Goal: Check status: Check status

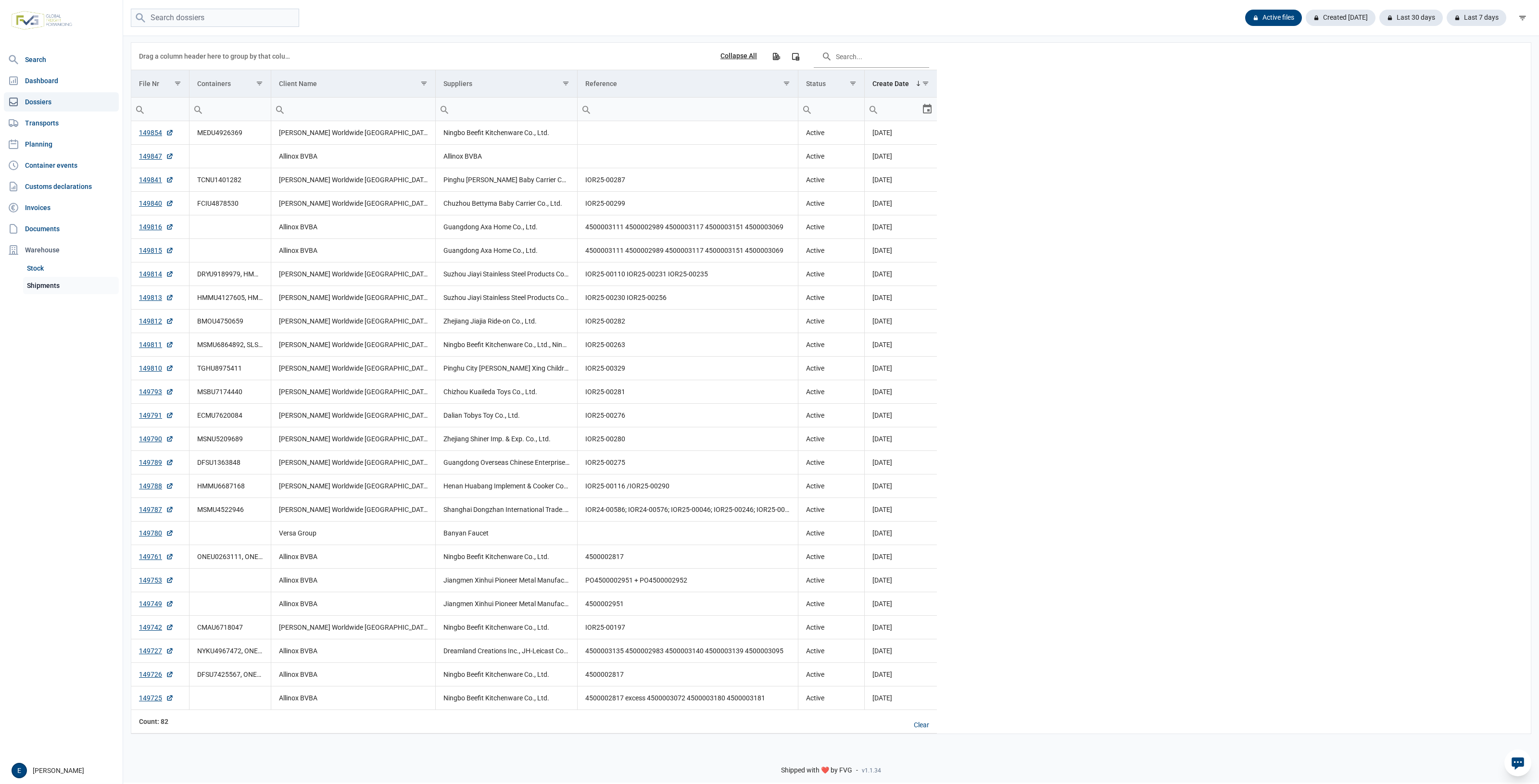
click at [59, 278] on link "Shipments" at bounding box center [71, 285] width 96 height 17
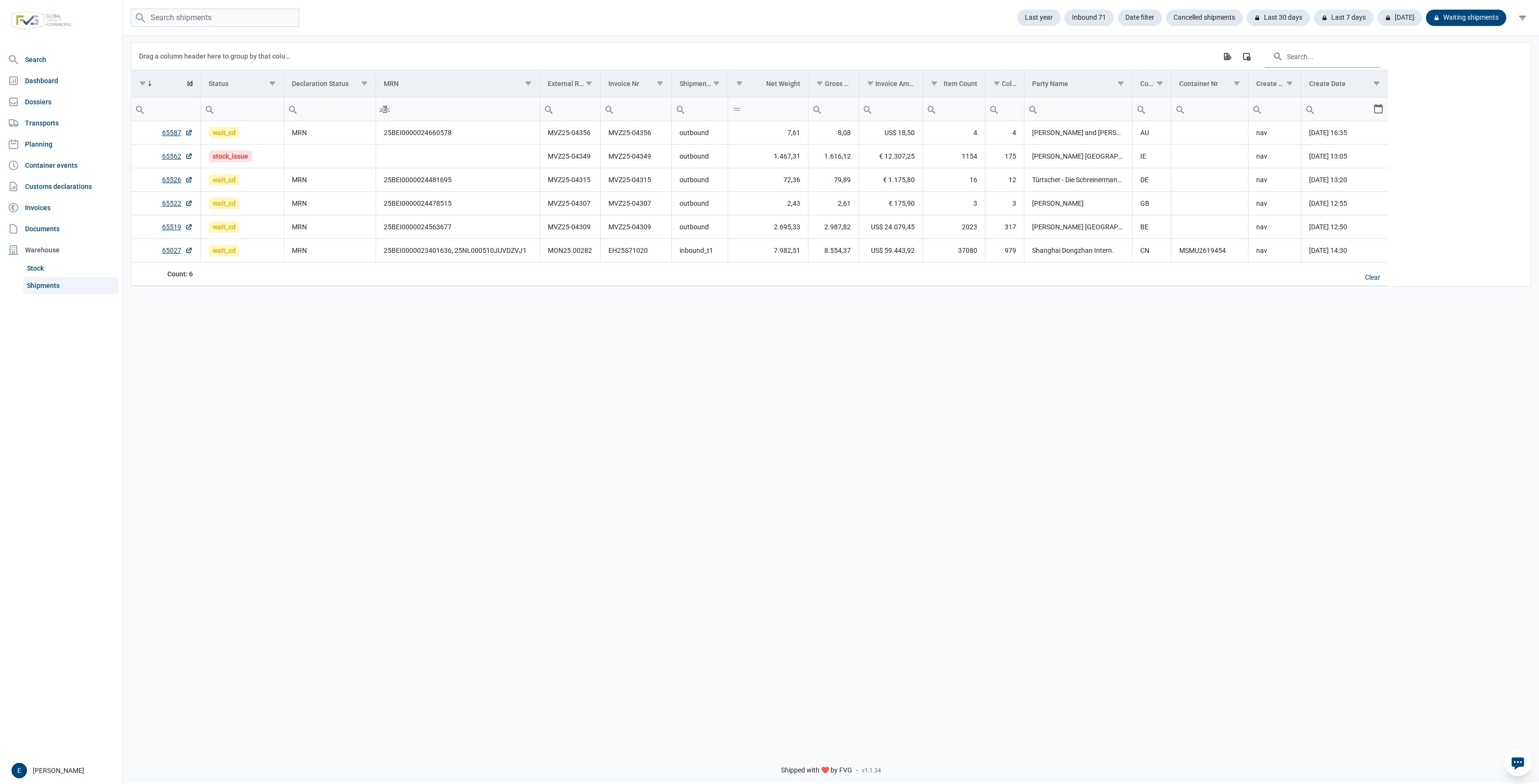
drag, startPoint x: 334, startPoint y: 412, endPoint x: 227, endPoint y: 392, distance: 108.9
drag, startPoint x: 227, startPoint y: 392, endPoint x: 296, endPoint y: 280, distance: 131.5
click at [243, 368] on div "Data grid with 6 rows and 17 columns Drag a column header here to group by that…" at bounding box center [831, 388] width 1416 height 707
click at [334, 150] on td "Data grid with 6 rows and 17 columns" at bounding box center [329, 156] width 92 height 23
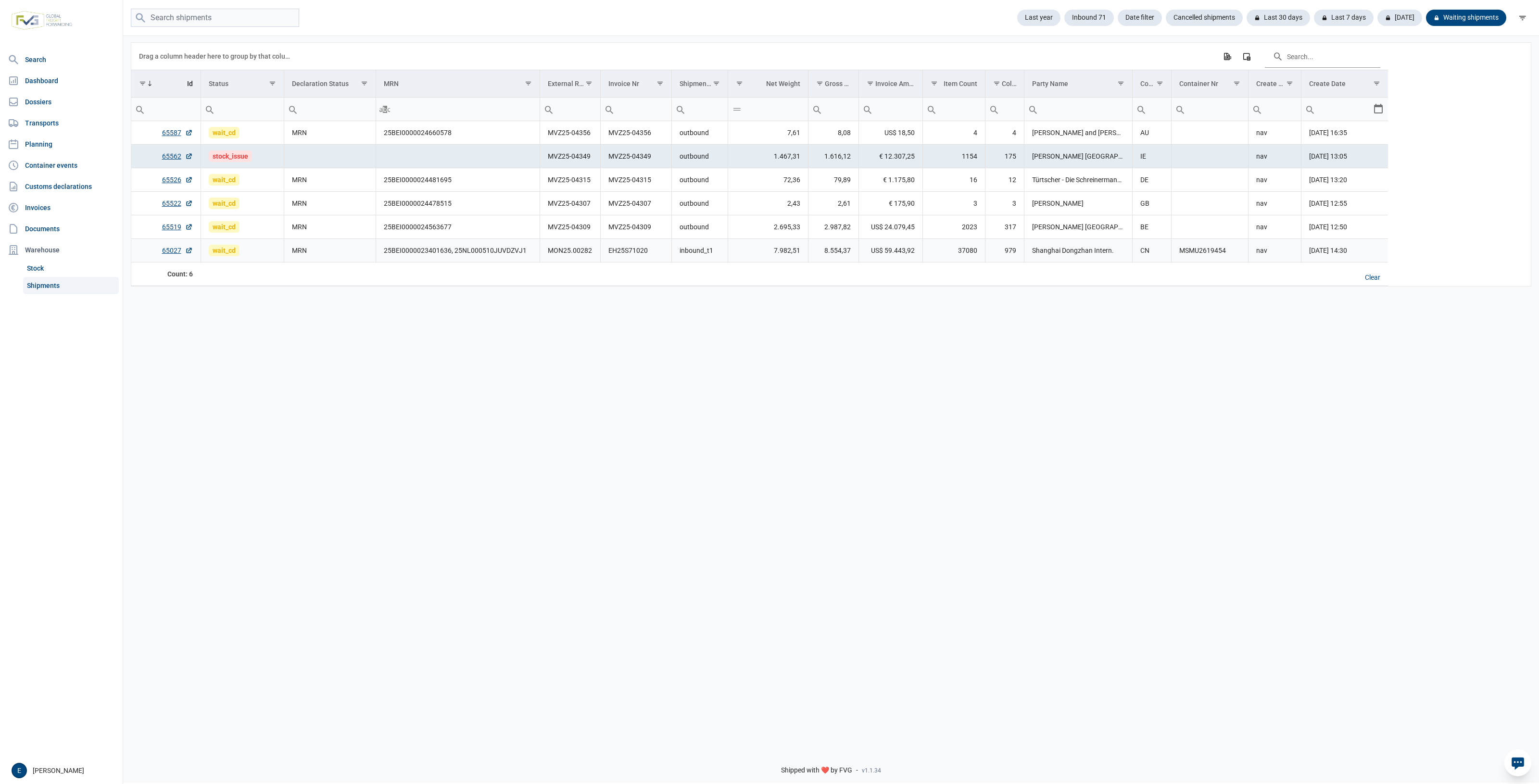
click at [538, 257] on td "25BEI0000023401636, 25NL000510JUVDZVJ1" at bounding box center [458, 250] width 164 height 23
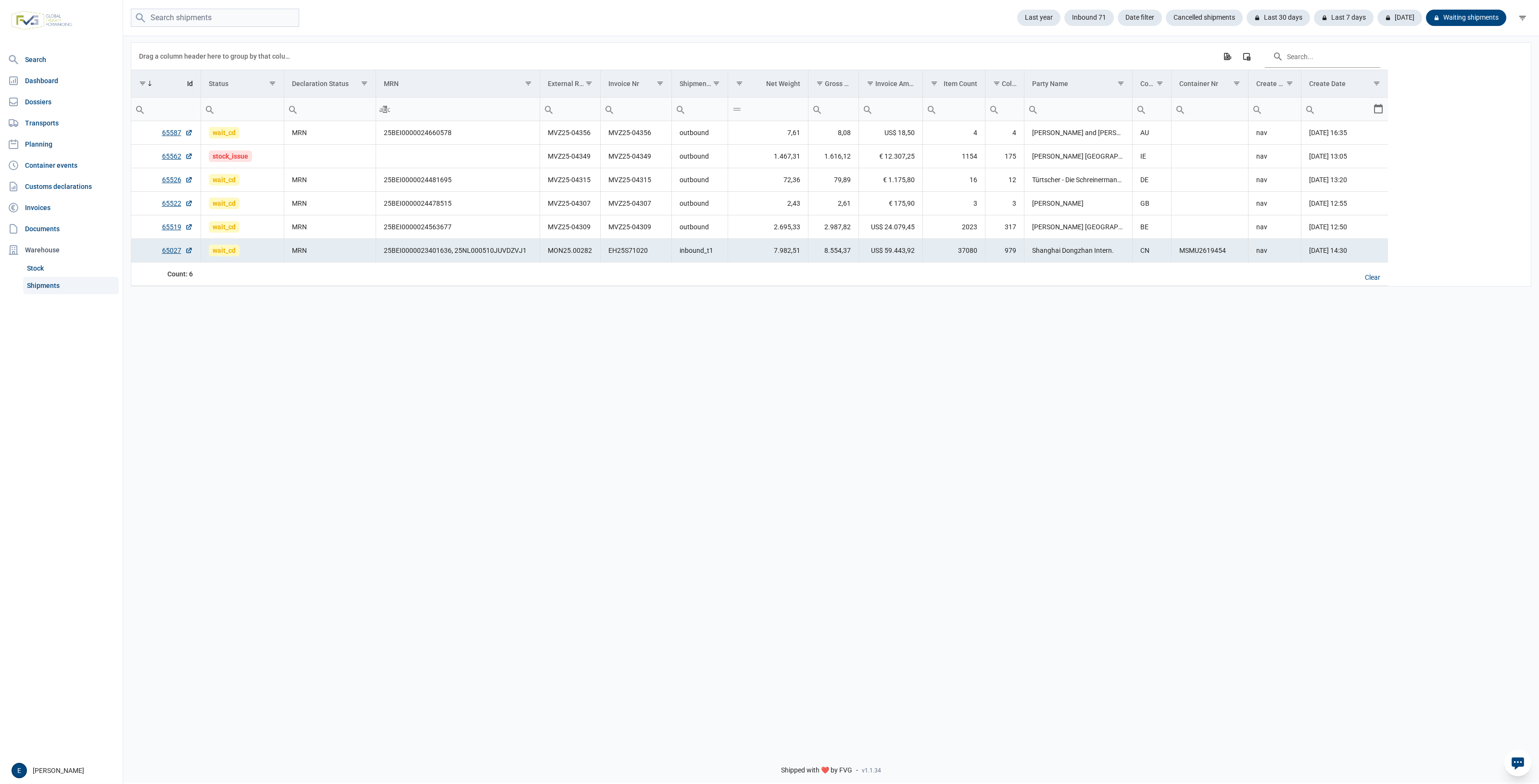
click at [1200, 254] on td "MSMU2619454" at bounding box center [1210, 250] width 77 height 23
click at [1214, 252] on td "MSMU2619454" at bounding box center [1210, 250] width 77 height 23
copy td "MSMU2619454"
drag, startPoint x: 511, startPoint y: 431, endPoint x: 484, endPoint y: 423, distance: 28.2
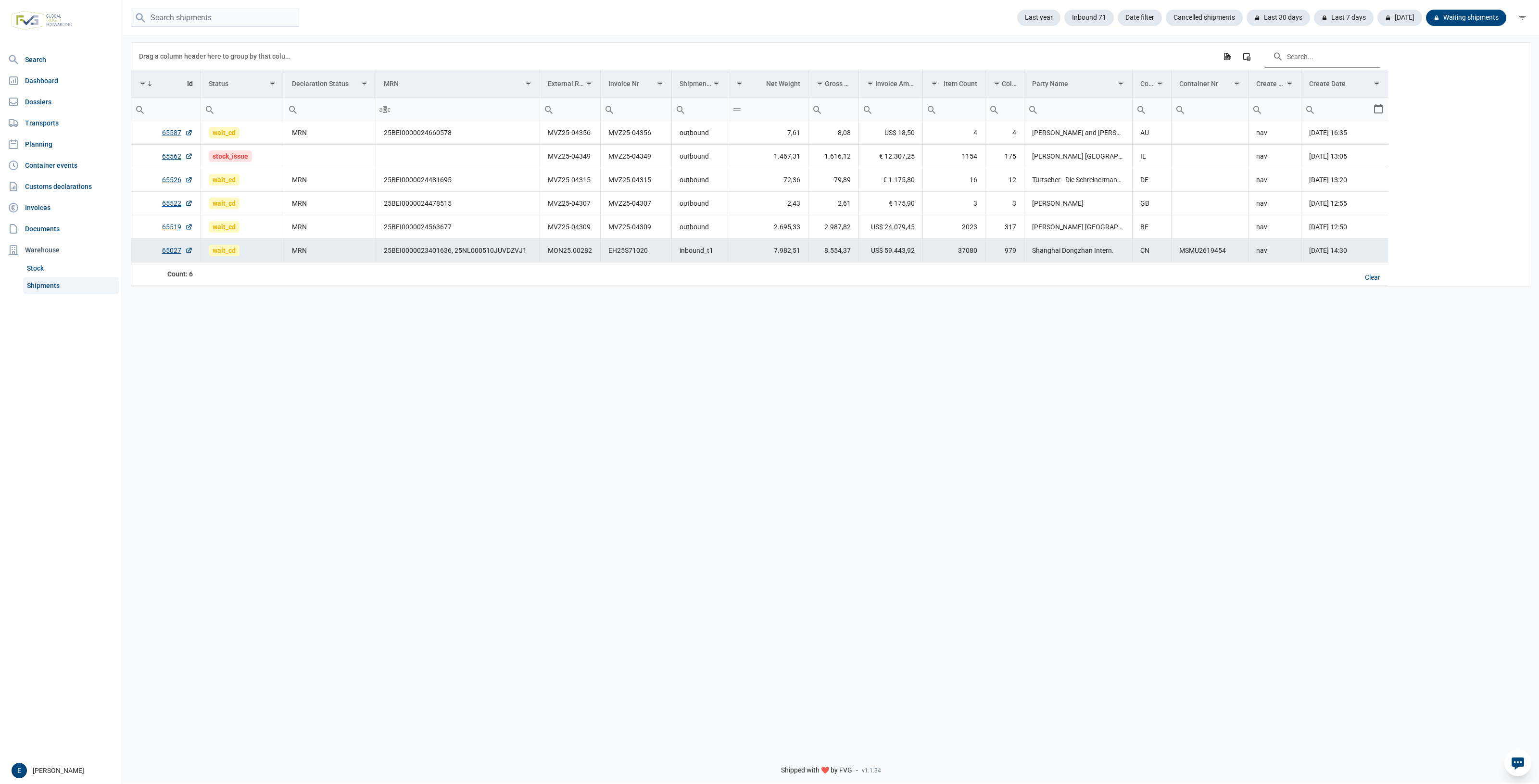
drag, startPoint x: 484, startPoint y: 423, endPoint x: 272, endPoint y: 368, distance: 219.0
click at [329, 372] on div "Data grid with 6 rows and 17 columns Drag a column header here to group by that…" at bounding box center [831, 388] width 1416 height 707
drag, startPoint x: 590, startPoint y: 386, endPoint x: 529, endPoint y: 378, distance: 61.5
click at [685, 528] on div "Data grid with 6 rows and 17 columns Drag a column header here to group by that…" at bounding box center [831, 388] width 1416 height 707
